Goal: Task Accomplishment & Management: Use online tool/utility

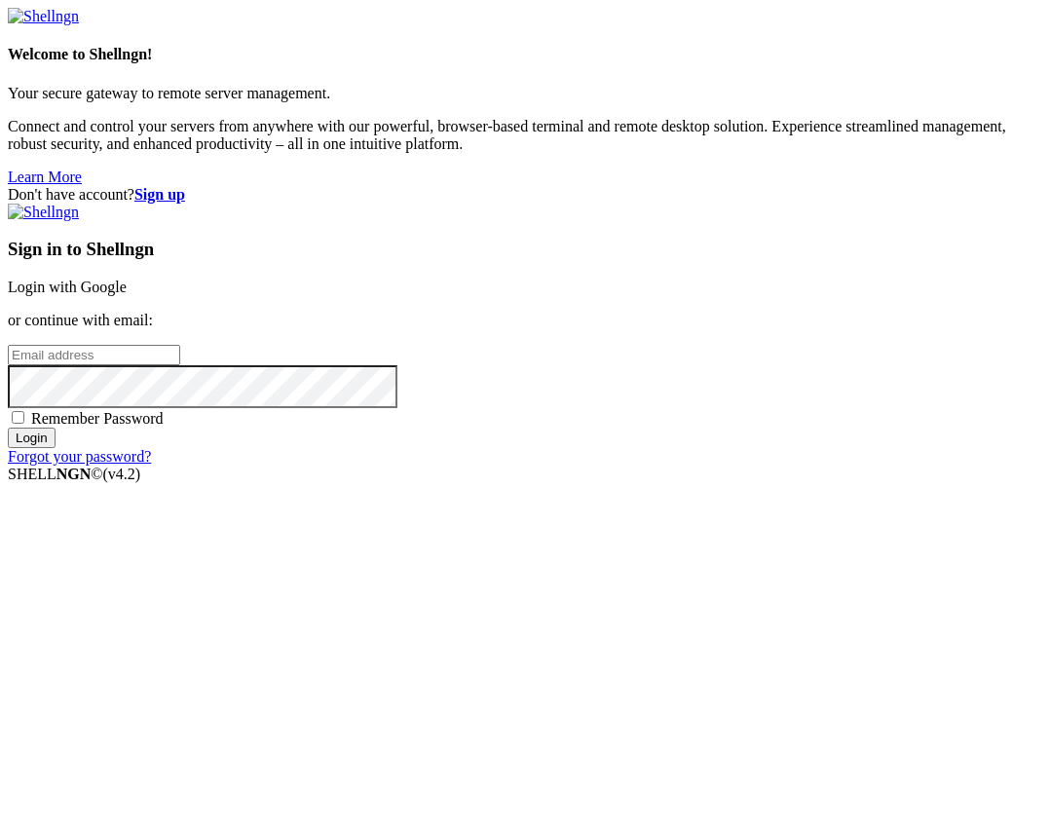
type input "[EMAIL_ADDRESS][DOMAIN_NAME]"
click at [56, 448] on input "Login" at bounding box center [32, 438] width 48 height 20
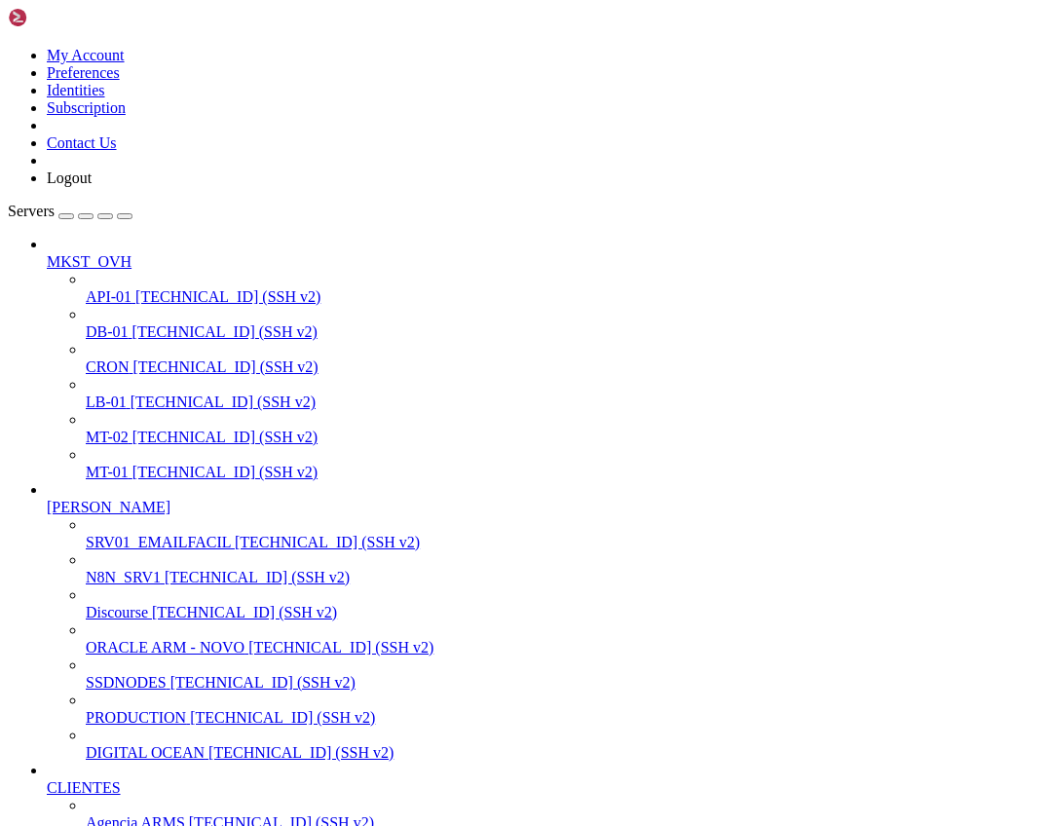
scroll to position [487, 0]
click at [141, 814] on span "Agencia ARMS" at bounding box center [135, 822] width 99 height 17
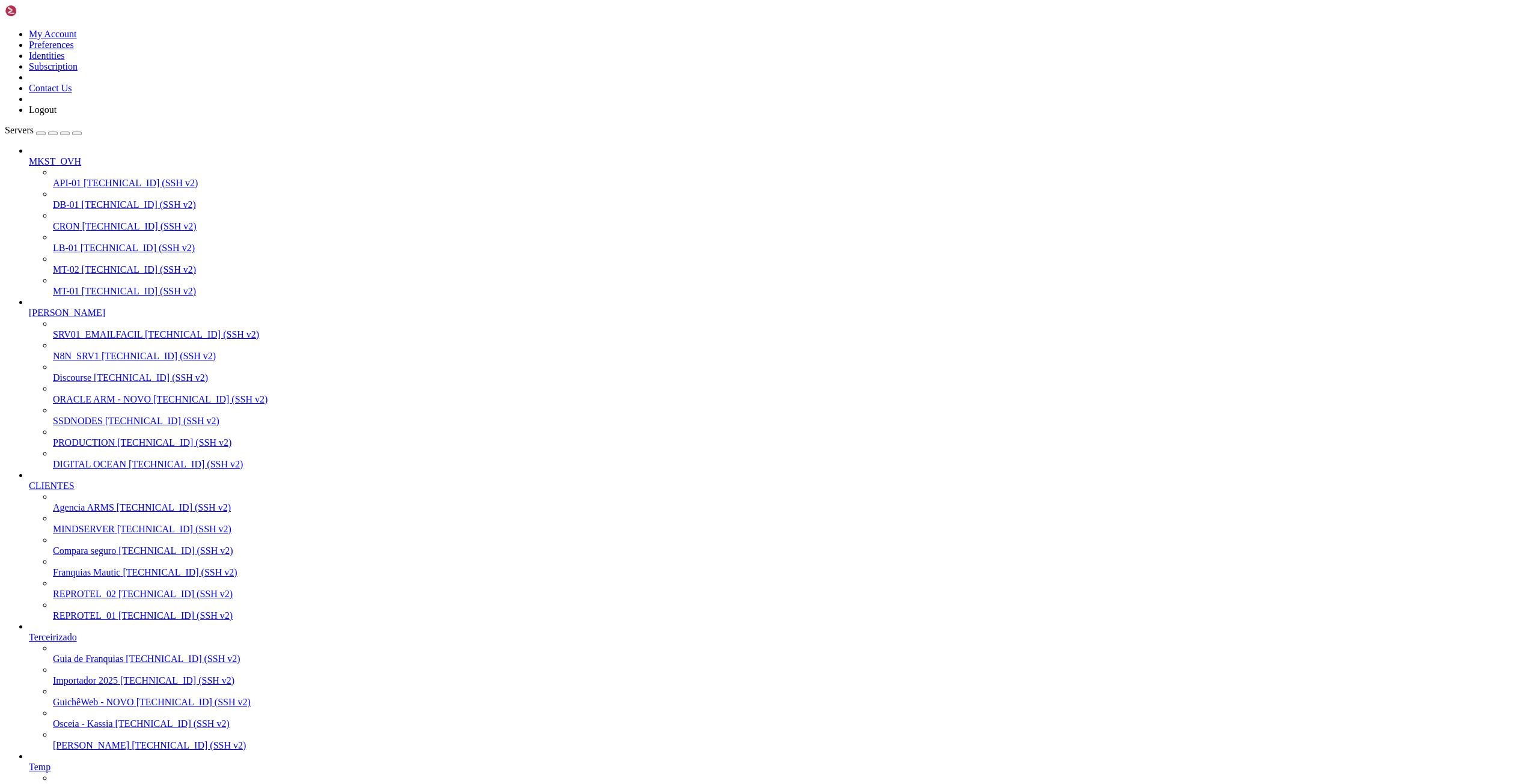
scroll to position [542, 0]
drag, startPoint x: 85, startPoint y: 1540, endPoint x: 218, endPoint y: 1540, distance: 133.0
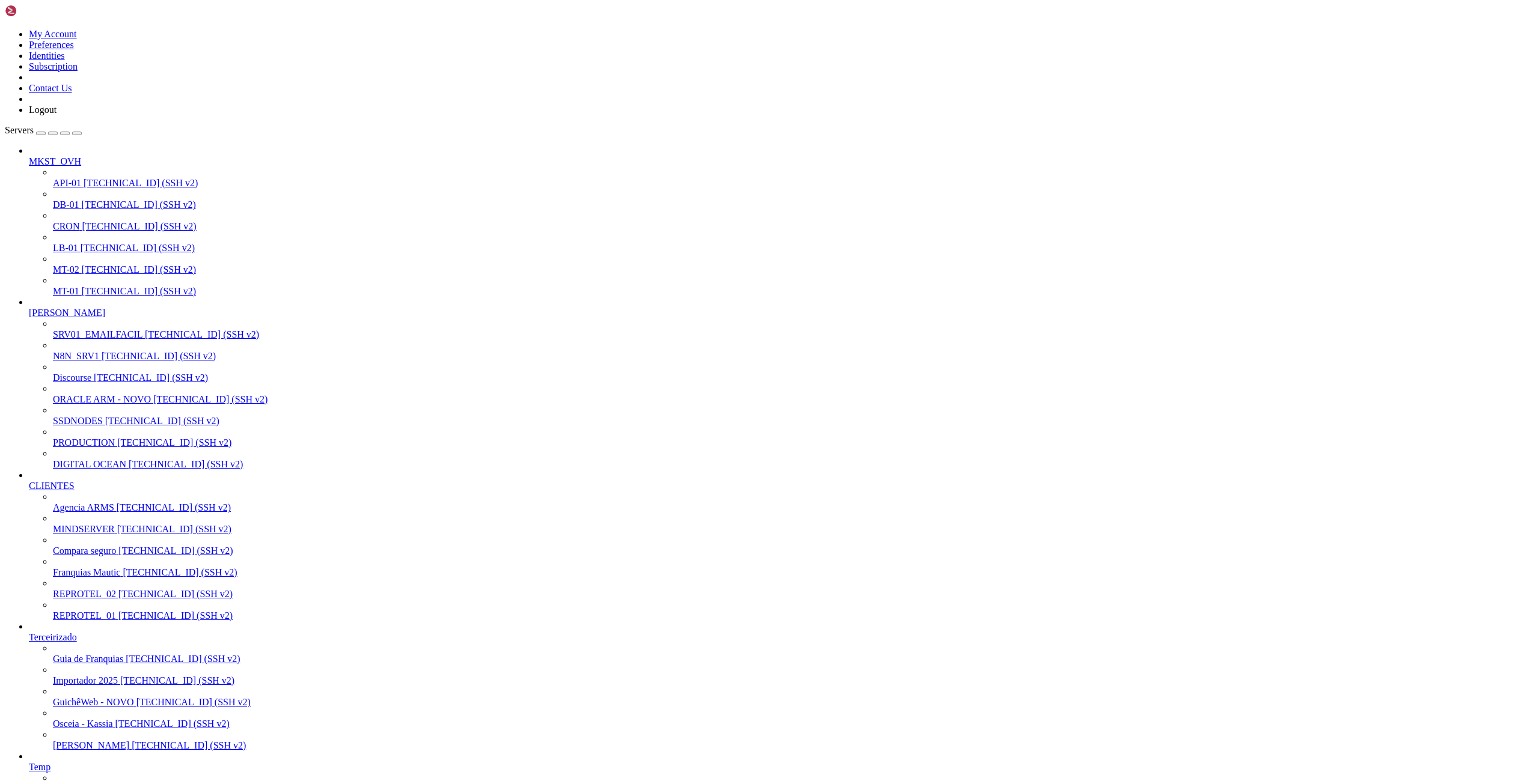
drag, startPoint x: 1205, startPoint y: 1538, endPoint x: 1100, endPoint y: 1541, distance: 105.0
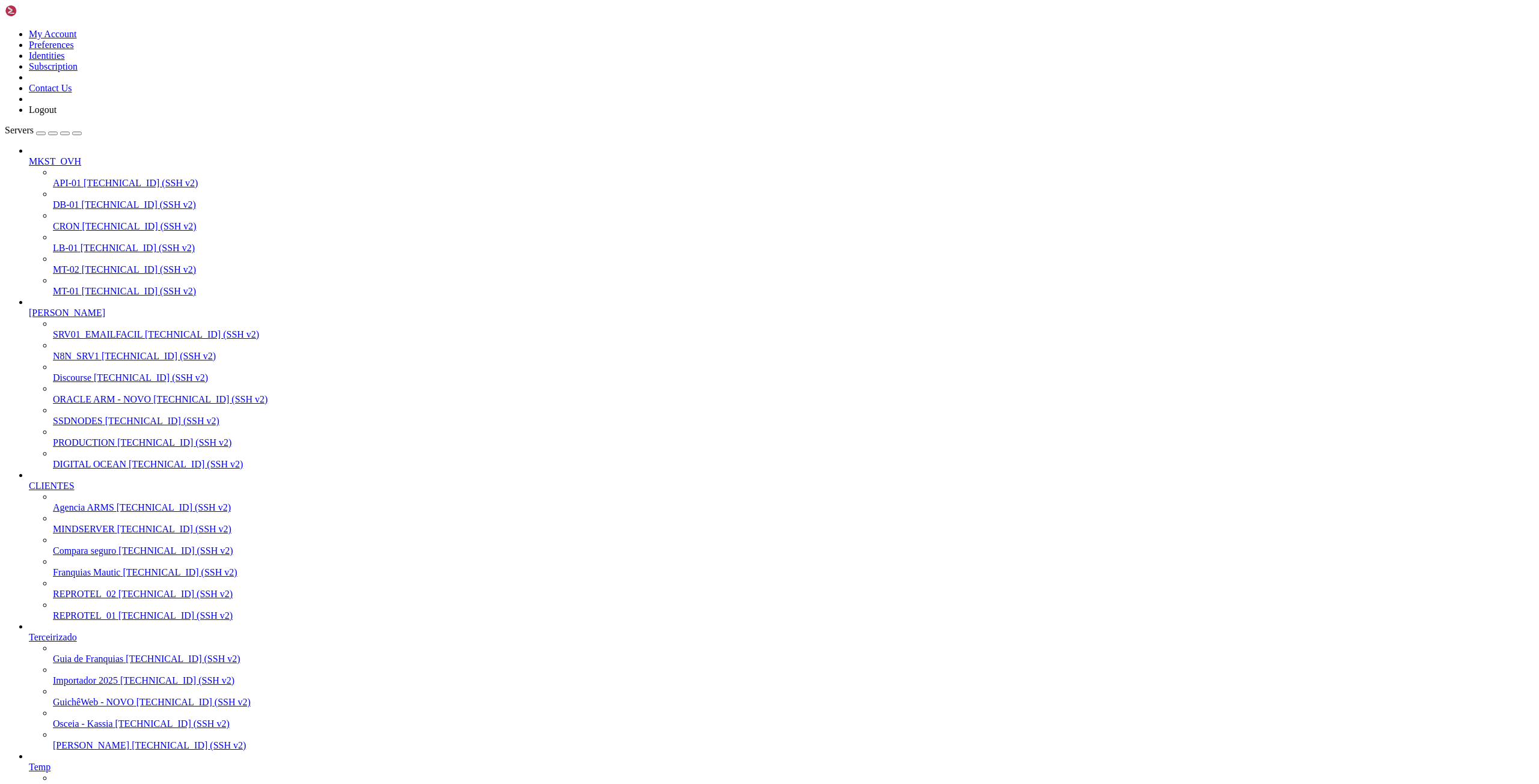
drag, startPoint x: 9, startPoint y: 1337, endPoint x: 97, endPoint y: 1392, distance: 103.8
drag, startPoint x: 12, startPoint y: 1334, endPoint x: 170, endPoint y: 1727, distance: 423.6
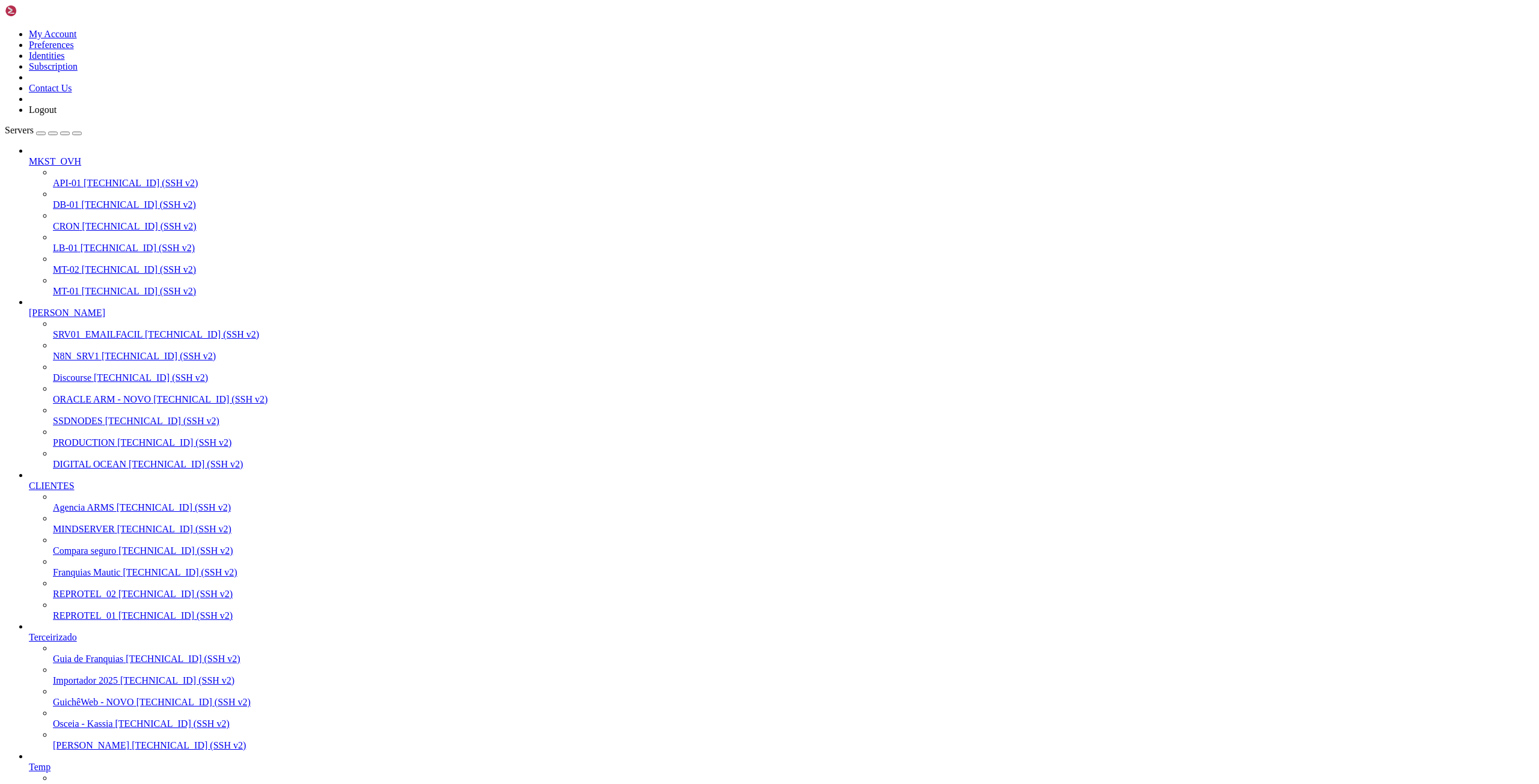
drag, startPoint x: 10, startPoint y: 1089, endPoint x: 351, endPoint y: 1743, distance: 737.6
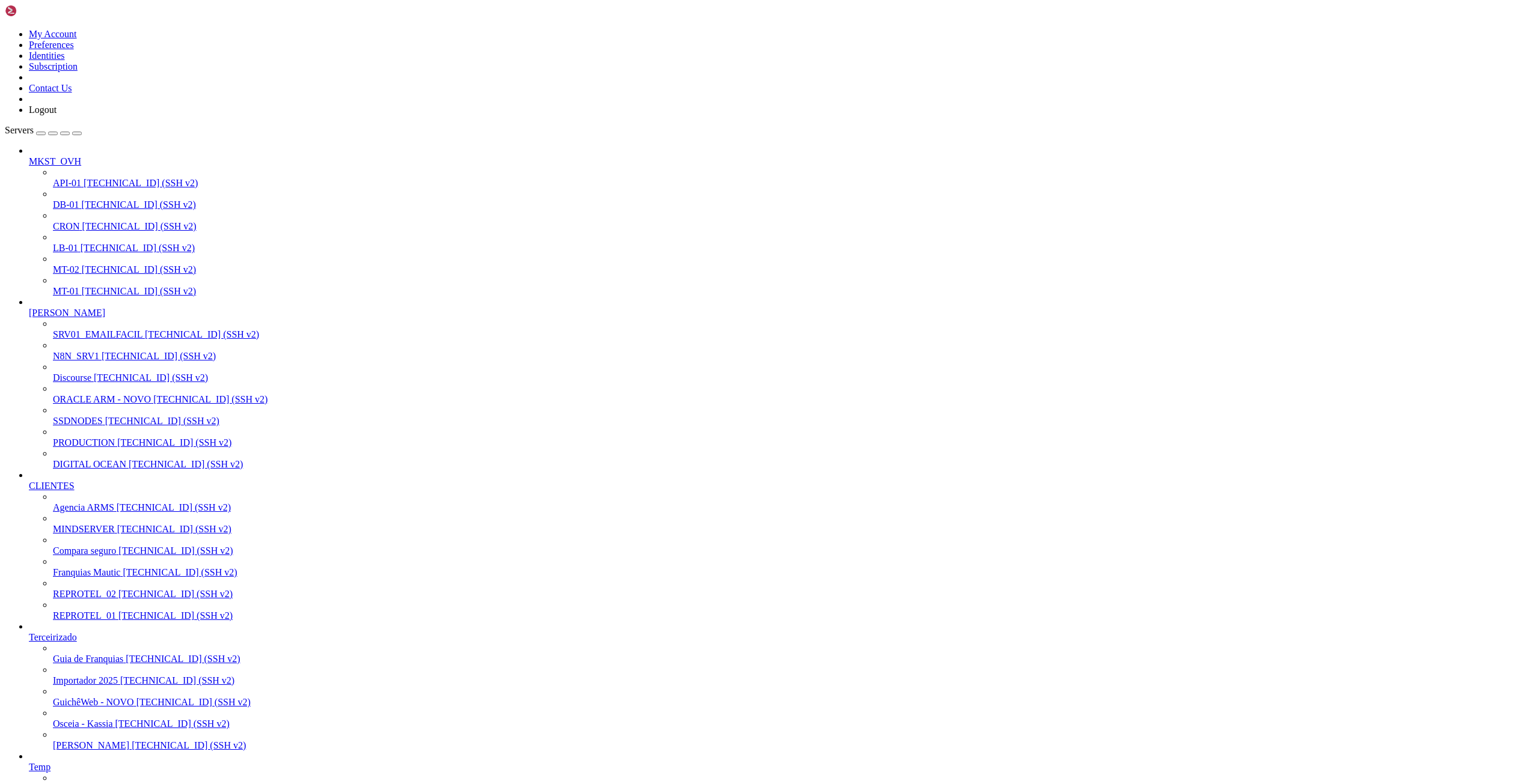
drag, startPoint x: 1179, startPoint y: 1549, endPoint x: 1105, endPoint y: 1549, distance: 74.0
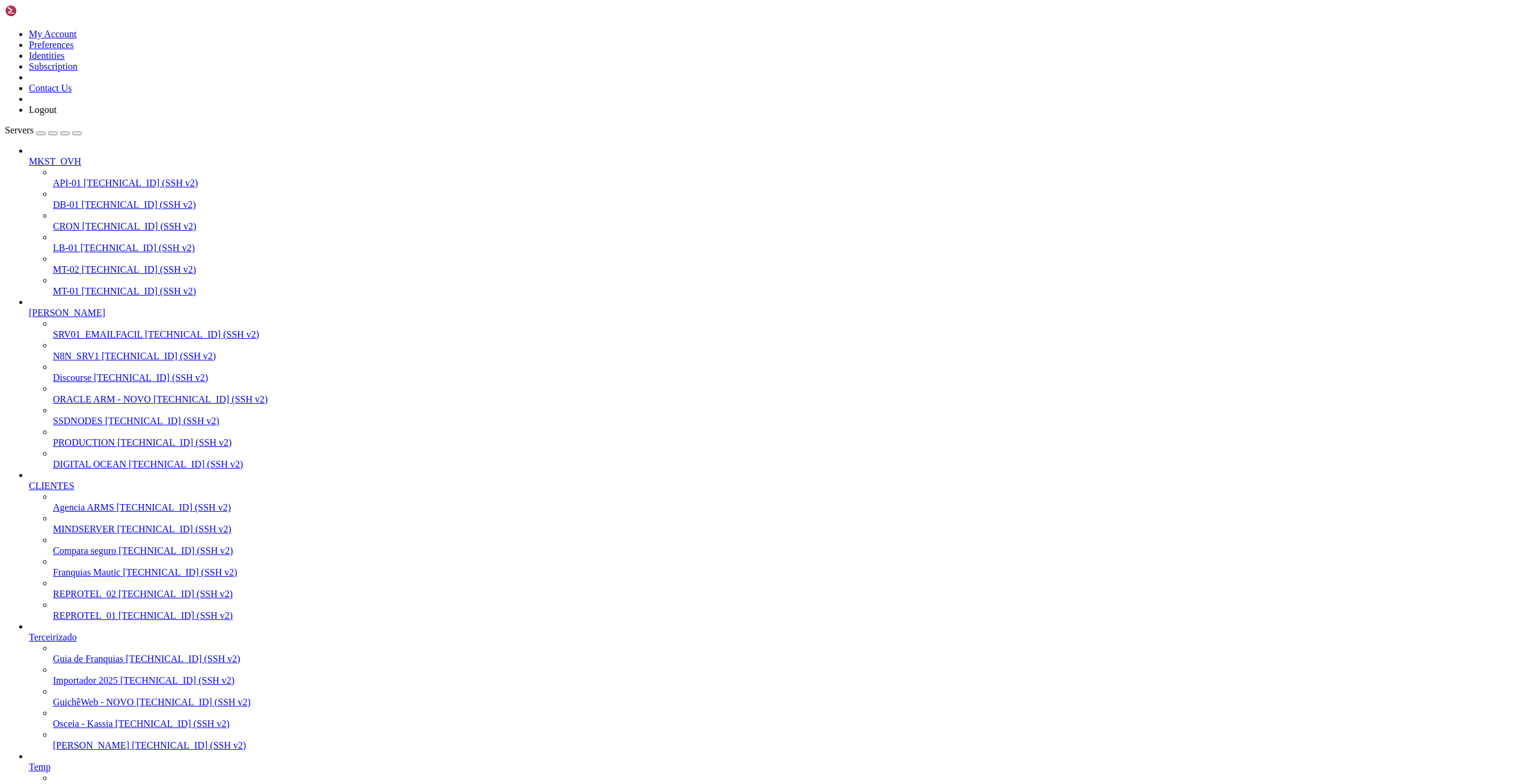
click at [117, 437] on span "[TECHNICAL_ID] (SSH v2)" at bounding box center [174, 442] width 114 height 10
